Goal: Find specific page/section: Find specific page/section

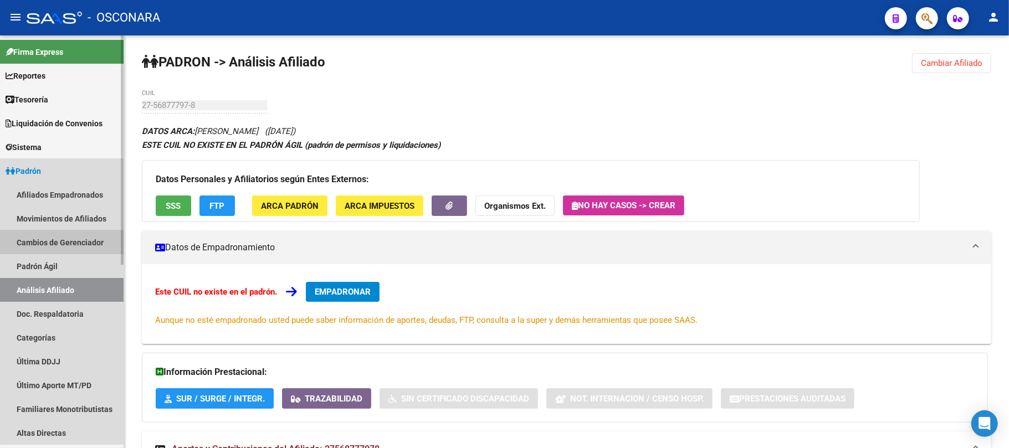
click at [51, 251] on link "Cambios de Gerenciador" at bounding box center [62, 243] width 124 height 24
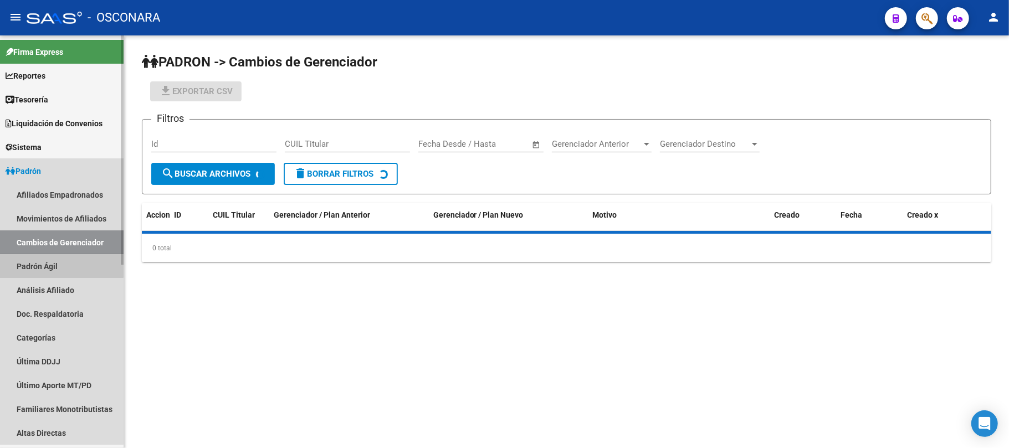
click at [52, 265] on link "Padrón Ágil" at bounding box center [62, 266] width 124 height 24
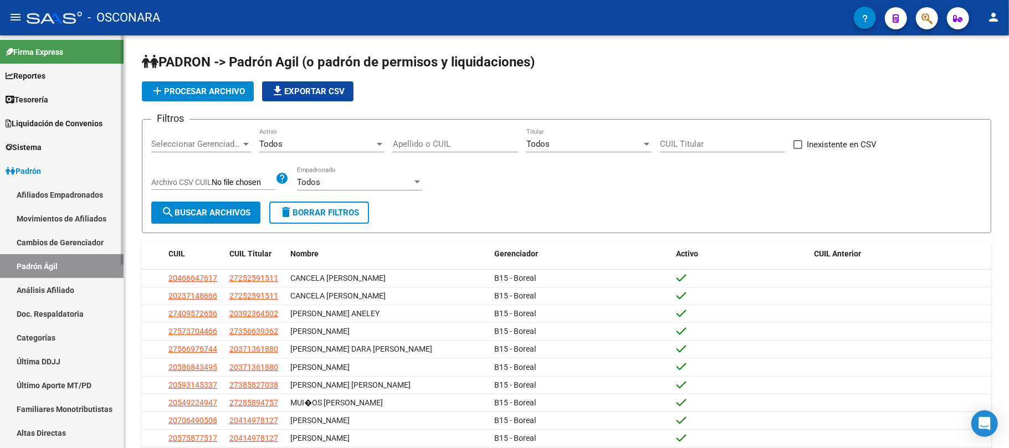
click at [72, 285] on link "Análisis Afiliado" at bounding box center [62, 290] width 124 height 24
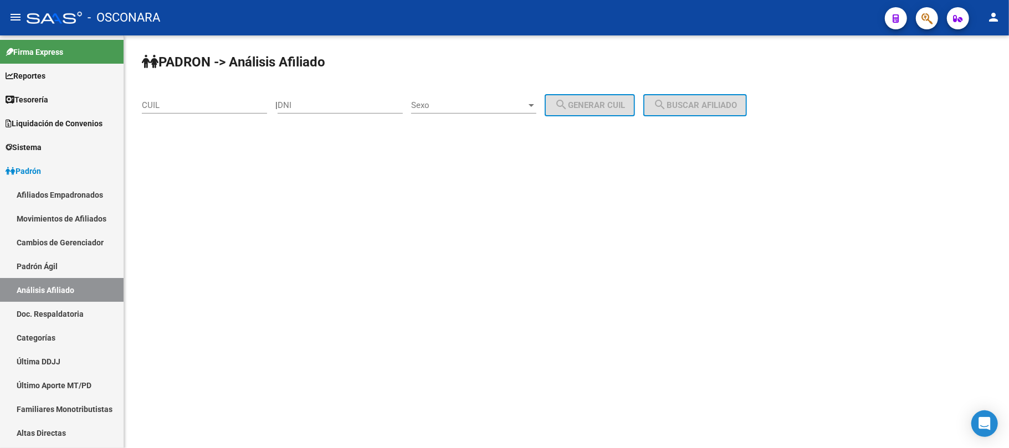
click at [327, 106] on input "DNI" at bounding box center [340, 105] width 125 height 10
click at [300, 218] on mat-sidenav-content "PADRON -> Análisis Afiliado CUIL | DNI Sexo Sexo search Generar CUIL search Bus…" at bounding box center [566, 241] width 885 height 413
